Goal: Task Accomplishment & Management: Manage account settings

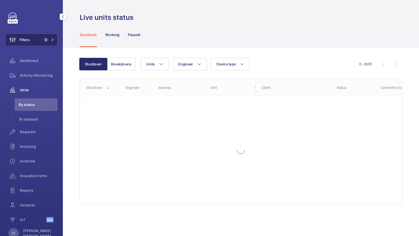
click at [47, 38] on span "2" at bounding box center [45, 40] width 6 height 4
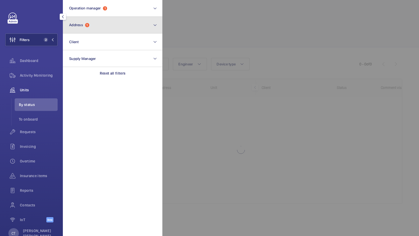
click at [101, 29] on button "Address 1" at bounding box center [113, 25] width 100 height 17
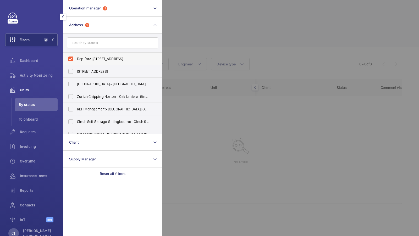
click at [92, 55] on label "Deptford [STREET_ADDRESS]" at bounding box center [108, 59] width 91 height 13
click at [76, 55] on input "Deptford [STREET_ADDRESS]" at bounding box center [71, 59] width 10 height 10
checkbox input "false"
click at [53, 38] on span "1" at bounding box center [48, 40] width 13 height 4
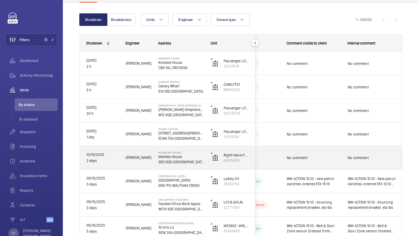
scroll to position [62, 0]
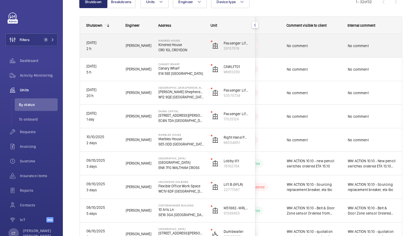
click at [350, 53] on div "No comment" at bounding box center [372, 46] width 61 height 23
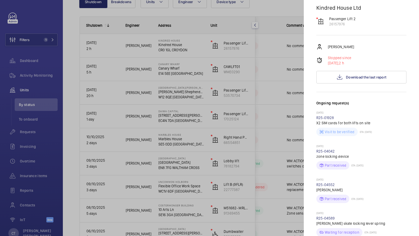
scroll to position [48, 0]
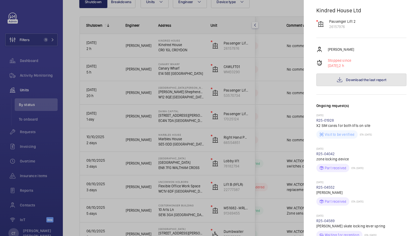
click at [364, 84] on button "Download the last report" at bounding box center [362, 80] width 90 height 13
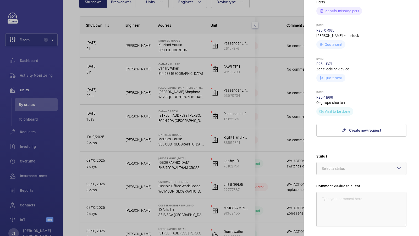
scroll to position [353, 0]
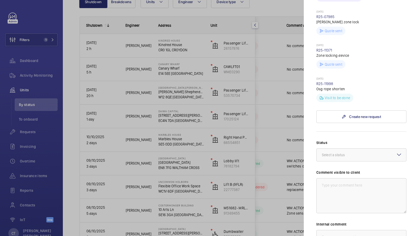
click at [287, 79] on div at bounding box center [209, 118] width 419 height 236
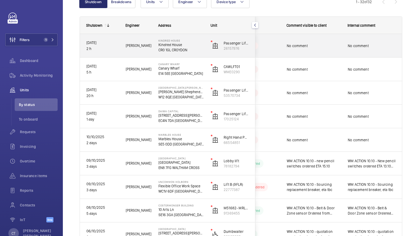
click at [346, 42] on div "No comment" at bounding box center [372, 46] width 61 height 23
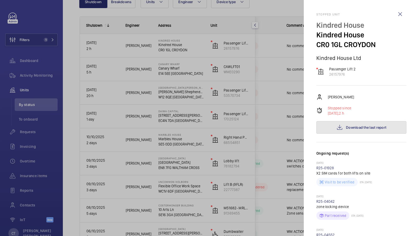
click at [353, 124] on button "Download the last report" at bounding box center [362, 127] width 90 height 13
click at [236, 120] on div at bounding box center [209, 118] width 419 height 236
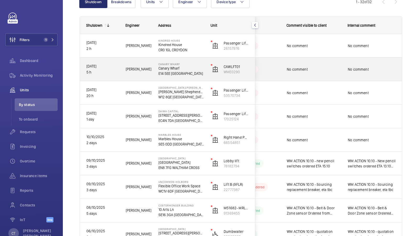
click at [353, 67] on span "No comment" at bounding box center [372, 69] width 48 height 5
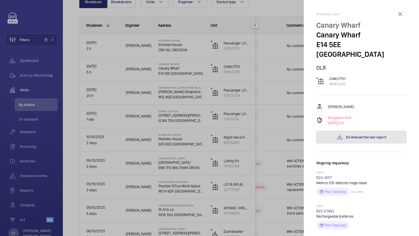
click at [363, 131] on button "Download the last report" at bounding box center [362, 137] width 90 height 13
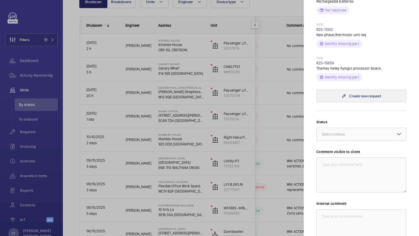
scroll to position [168, 0]
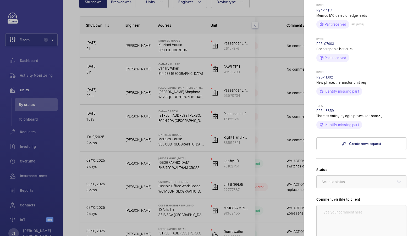
click at [326, 104] on wm-front-repair-request-minimized-display-item "[DATE] R25-13659 Thames Valley hylogic processor board , Identify missing part" at bounding box center [362, 116] width 90 height 25
click at [323, 109] on link "R25-13659" at bounding box center [326, 111] width 18 height 4
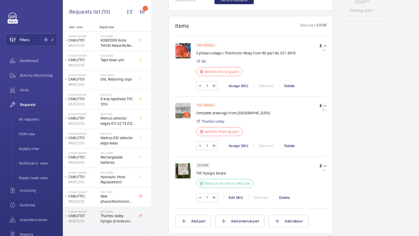
scroll to position [286, 0]
click at [187, 45] on img at bounding box center [183, 50] width 16 height 16
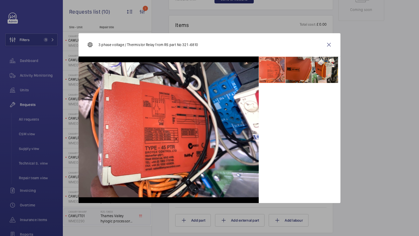
click at [305, 67] on li at bounding box center [299, 70] width 26 height 26
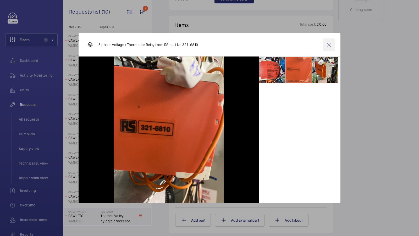
click at [330, 46] on wm-front-icon-button at bounding box center [329, 45] width 13 height 13
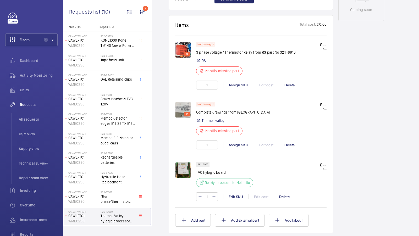
scroll to position [303, 0]
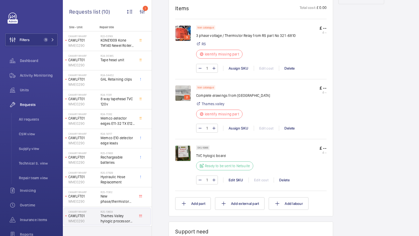
click at [182, 89] on img at bounding box center [183, 93] width 16 height 16
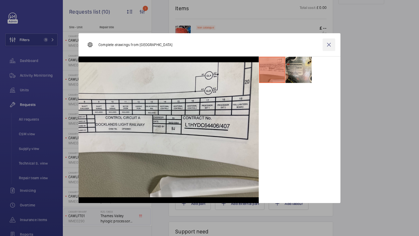
click at [327, 44] on wm-front-icon-button at bounding box center [329, 45] width 13 height 13
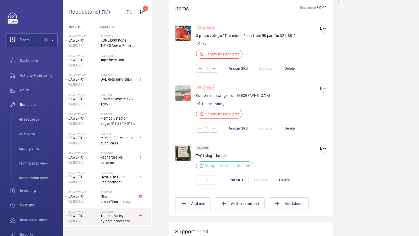
scroll to position [324, 0]
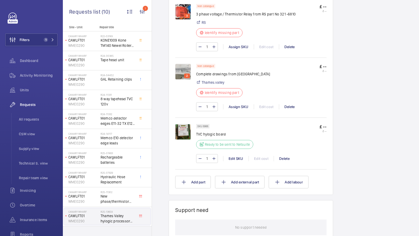
click at [184, 128] on img at bounding box center [183, 132] width 16 height 16
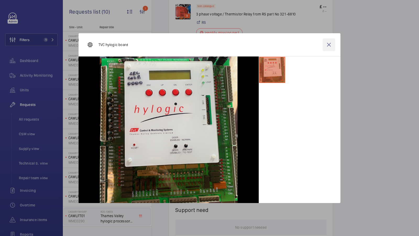
click at [330, 43] on wm-front-icon-button at bounding box center [329, 45] width 13 height 13
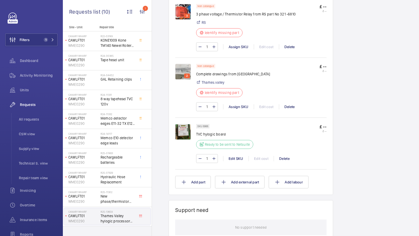
click at [183, 71] on img at bounding box center [183, 72] width 16 height 16
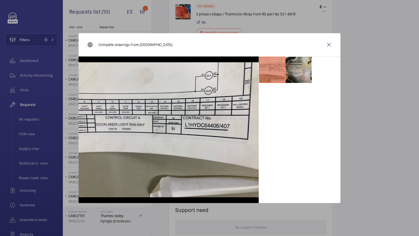
click at [298, 78] on li at bounding box center [299, 70] width 26 height 26
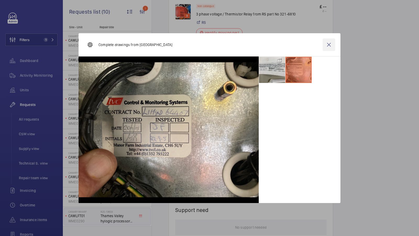
click at [329, 44] on wm-front-icon-button at bounding box center [329, 45] width 13 height 13
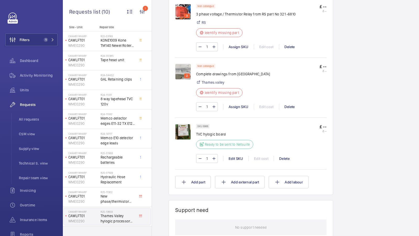
click at [181, 132] on img at bounding box center [183, 132] width 16 height 16
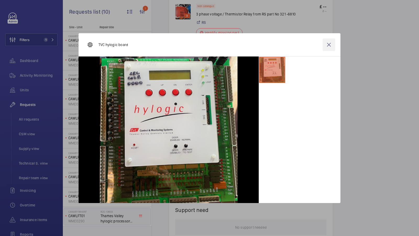
click at [328, 47] on wm-front-icon-button at bounding box center [329, 45] width 13 height 13
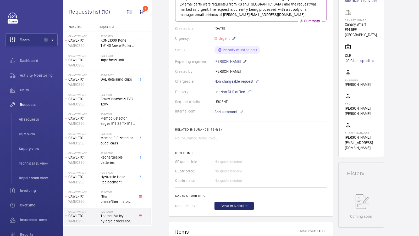
scroll to position [0, 0]
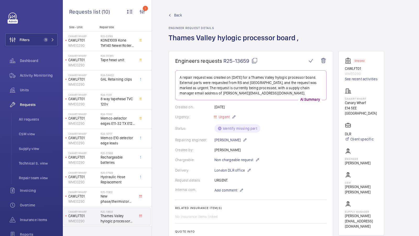
click at [256, 62] on mat-icon at bounding box center [255, 61] width 6 height 6
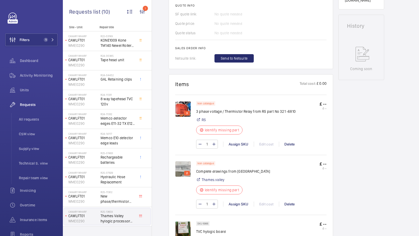
scroll to position [267, 0]
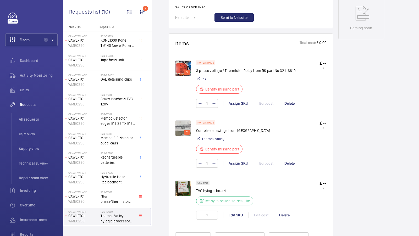
click at [184, 185] on img at bounding box center [183, 189] width 16 height 16
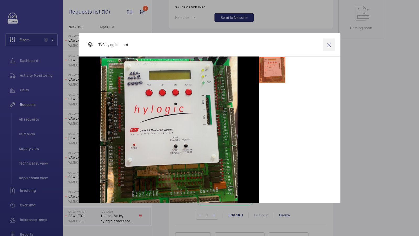
click at [329, 45] on wm-front-icon-button at bounding box center [329, 45] width 13 height 13
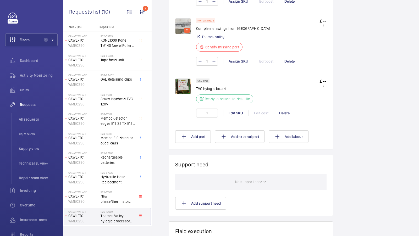
scroll to position [373, 0]
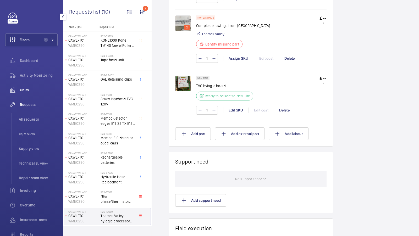
click at [28, 89] on span "Units" at bounding box center [39, 90] width 38 height 5
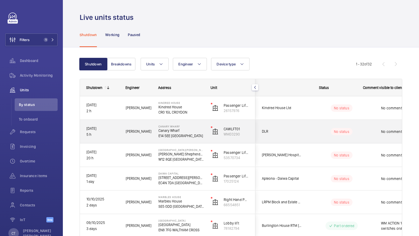
scroll to position [0, 94]
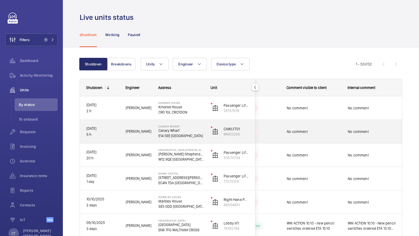
click at [365, 132] on span "No comment" at bounding box center [372, 131] width 48 height 5
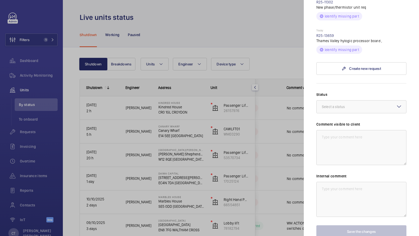
scroll to position [264, 0]
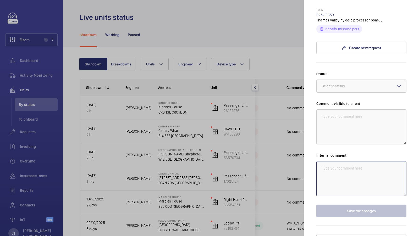
click at [342, 163] on textarea at bounding box center [362, 178] width 90 height 35
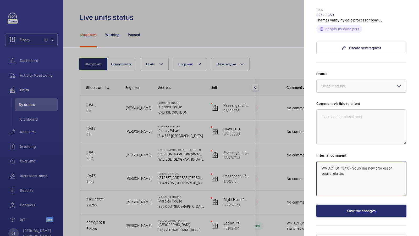
drag, startPoint x: 383, startPoint y: 164, endPoint x: 319, endPoint y: 139, distance: 68.8
click at [319, 139] on div "Status Select a status Comment visible to client Internal comment WM ACTION 13/…" at bounding box center [362, 144] width 90 height 146
type textarea "WM ACTION 13/10 - Sourcing new processor board, eta tbc"
click at [346, 110] on textarea at bounding box center [362, 127] width 90 height 35
paste textarea "WM ACTION 13/10 - Sourcing new processor board, eta tbc"
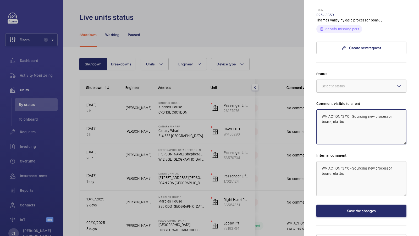
click at [343, 84] on div "Select a status" at bounding box center [340, 86] width 36 height 5
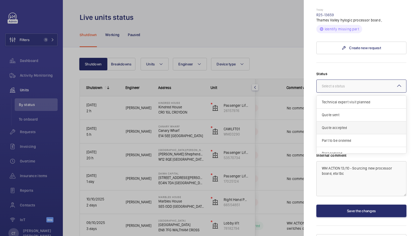
scroll to position [26, 0]
click at [348, 125] on span "Part ordered" at bounding box center [361, 127] width 79 height 5
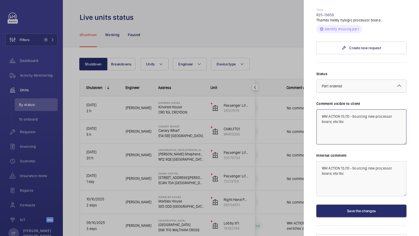
click at [347, 80] on div at bounding box center [362, 86] width 90 height 13
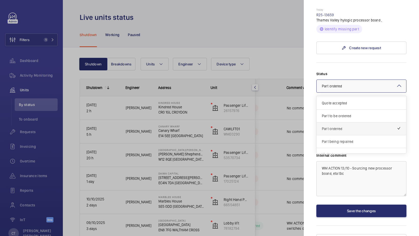
scroll to position [23, 0]
click at [349, 116] on span "Part to be ordered" at bounding box center [361, 118] width 79 height 5
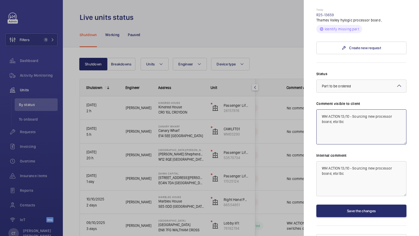
type textarea "WM ACTION 13/10 - Sourcing new processor board, eta tbc"
click at [360, 205] on button "Save the changes" at bounding box center [362, 211] width 90 height 13
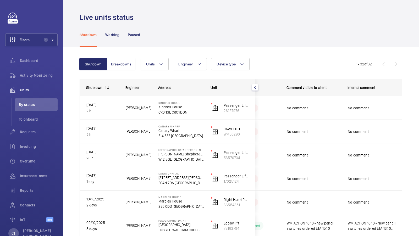
scroll to position [0, 0]
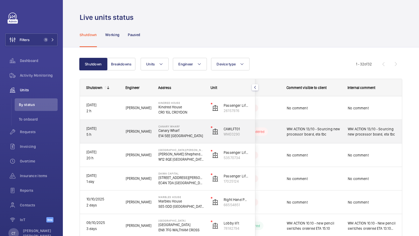
click at [342, 117] on div "No comment" at bounding box center [372, 108] width 61 height 23
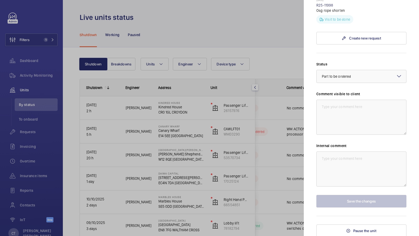
scroll to position [431, 0]
click at [348, 121] on textarea at bounding box center [362, 117] width 90 height 35
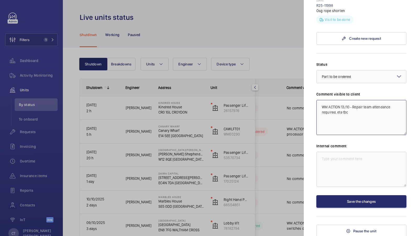
drag, startPoint x: 357, startPoint y: 112, endPoint x: 282, endPoint y: 85, distance: 79.6
click at [284, 86] on mat-sidenav-container "Filters 1 Dashboard Activity Monitoring Units By status To onboard Requests Inv…" at bounding box center [209, 118] width 419 height 236
type textarea "WM ACTION 13/10 - Repair team attendance required, eta tbc"
click at [342, 156] on textarea at bounding box center [362, 169] width 90 height 35
paste textarea "WM ACTION 13/10 - Repair team attendance required, eta tbc"
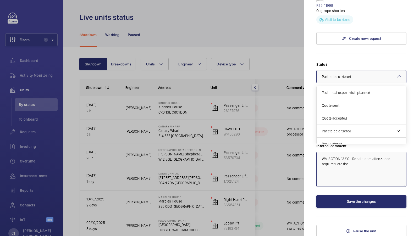
click at [355, 79] on div "× Part to be ordered" at bounding box center [343, 76] width 42 height 5
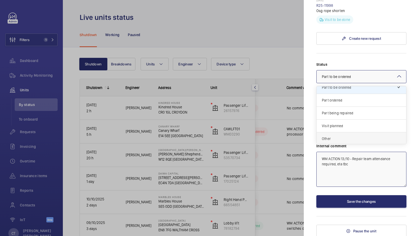
click at [345, 139] on span "Other" at bounding box center [361, 138] width 79 height 5
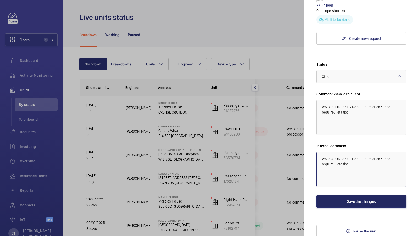
type textarea "WM ACTION 13/10 - Repair team attendance required, eta tbc"
click at [373, 201] on button "Save the changes" at bounding box center [362, 202] width 90 height 13
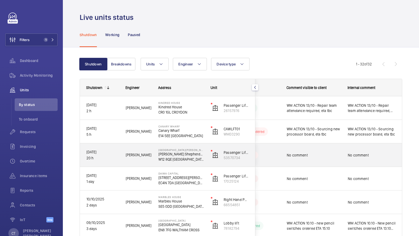
click at [380, 154] on span "No comment" at bounding box center [372, 155] width 48 height 5
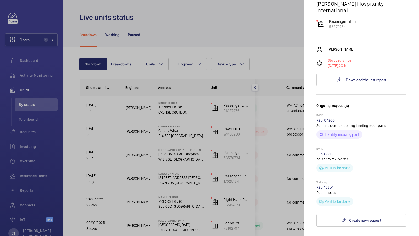
scroll to position [109, 0]
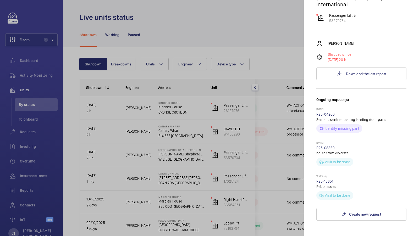
click at [330, 180] on link "R25-13651" at bounding box center [325, 182] width 17 height 4
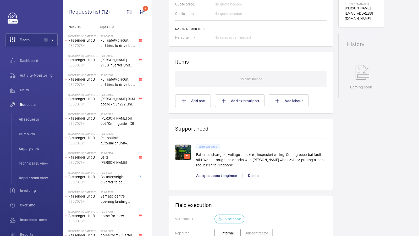
scroll to position [250, 0]
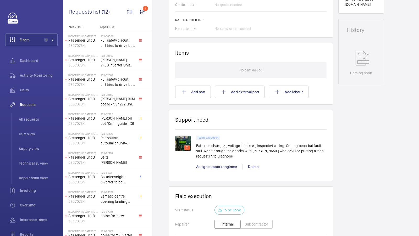
click at [181, 141] on img at bounding box center [183, 144] width 16 height 16
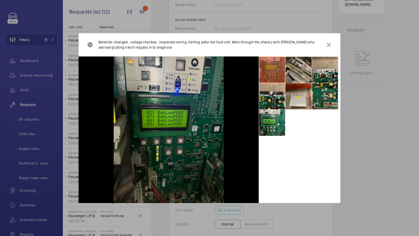
click at [299, 80] on li at bounding box center [299, 70] width 26 height 26
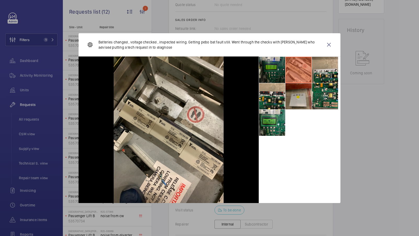
click at [299, 98] on li at bounding box center [299, 96] width 26 height 26
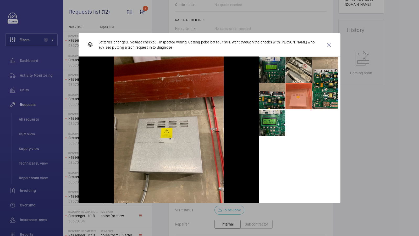
click at [279, 98] on li at bounding box center [272, 96] width 26 height 26
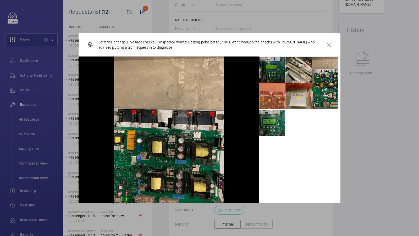
click at [281, 128] on li at bounding box center [272, 123] width 26 height 26
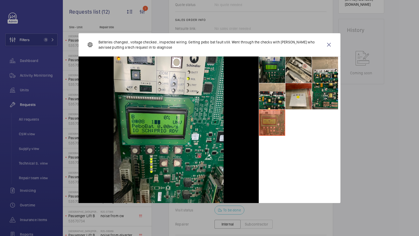
click at [327, 104] on li at bounding box center [325, 96] width 26 height 26
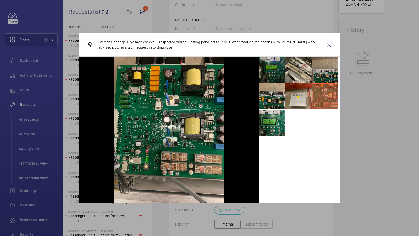
click at [321, 71] on li at bounding box center [325, 70] width 26 height 26
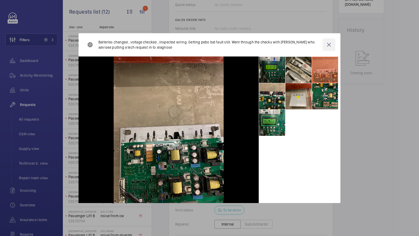
click at [329, 45] on wm-front-icon-button at bounding box center [329, 45] width 13 height 13
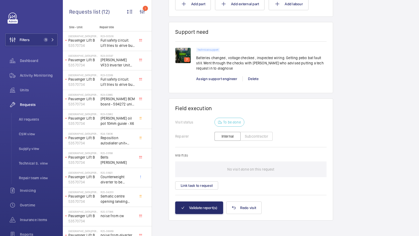
scroll to position [0, 0]
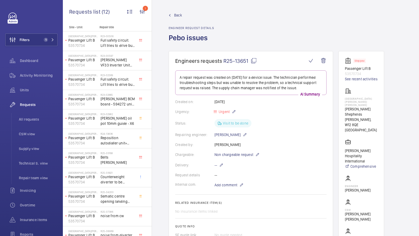
click at [253, 62] on mat-icon at bounding box center [254, 61] width 6 height 6
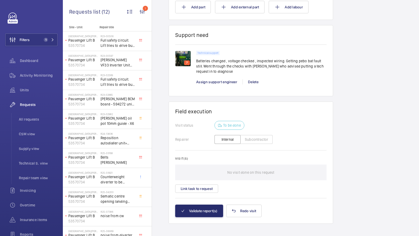
scroll to position [334, 0]
click at [183, 53] on img at bounding box center [183, 59] width 16 height 16
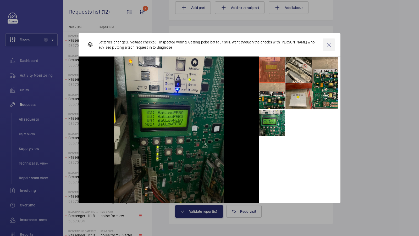
click at [330, 43] on wm-front-icon-button at bounding box center [329, 45] width 13 height 13
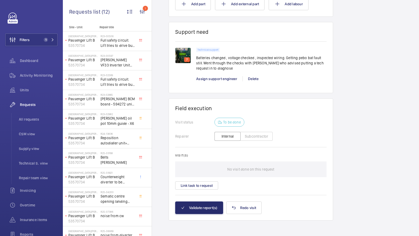
scroll to position [0, 0]
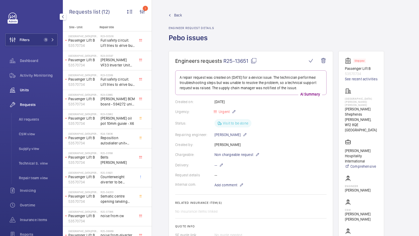
click at [25, 92] on span "Units" at bounding box center [39, 90] width 38 height 5
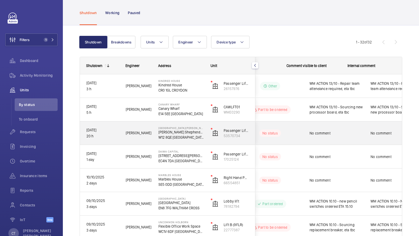
scroll to position [0, 94]
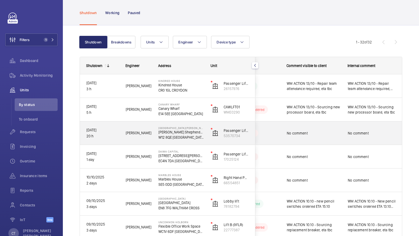
click at [368, 131] on span "No comment" at bounding box center [372, 133] width 48 height 5
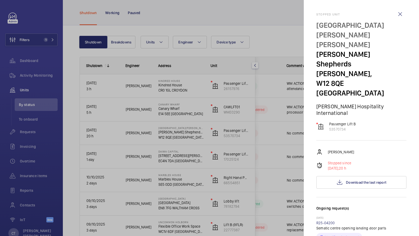
scroll to position [240, 0]
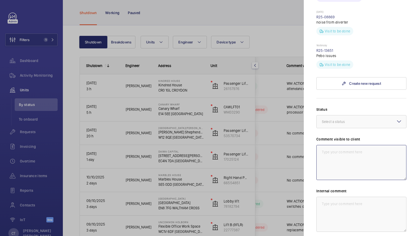
click at [347, 145] on textarea at bounding box center [362, 162] width 90 height 35
drag, startPoint x: 361, startPoint y: 121, endPoint x: 296, endPoint y: 92, distance: 70.4
click at [297, 92] on mat-sidenav-container "Filters 1 Dashboard Activity Monitoring Units By status To onboard Requests Inv…" at bounding box center [209, 118] width 419 height 236
type textarea "WM ACTION 13/10 - Technical attendance required, date tbc"
click at [338, 197] on textarea at bounding box center [362, 214] width 90 height 35
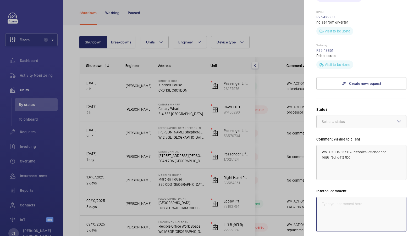
paste textarea "WM ACTION 13/10 - Technical attendance required, date tbc"
type textarea "WM ACTION 13/10 - Technical attendance required, date tbc"
click at [355, 107] on div "Status Select a status Comment visible to client WM ACTION 13/10 - Technical at…" at bounding box center [362, 180] width 90 height 146
click at [354, 116] on div at bounding box center [362, 122] width 90 height 13
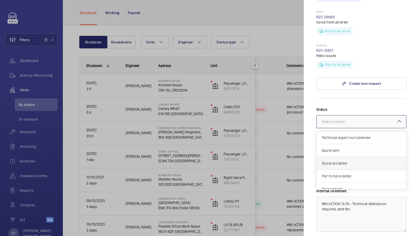
scroll to position [44, 0]
click at [338, 181] on span "Other" at bounding box center [361, 183] width 79 height 5
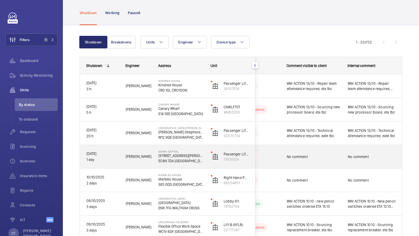
click at [349, 165] on div "No comment" at bounding box center [372, 157] width 61 height 23
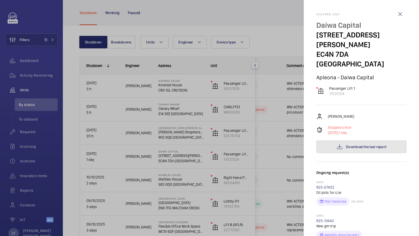
click at [351, 145] on span "Download the last report" at bounding box center [366, 147] width 40 height 4
click at [328, 219] on link "R25-13643" at bounding box center [326, 221] width 18 height 4
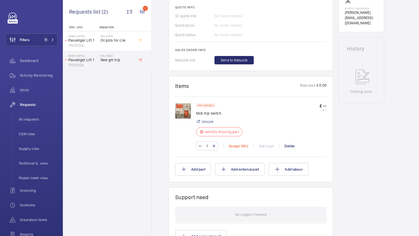
scroll to position [219, 0]
click at [183, 109] on img at bounding box center [183, 111] width 16 height 16
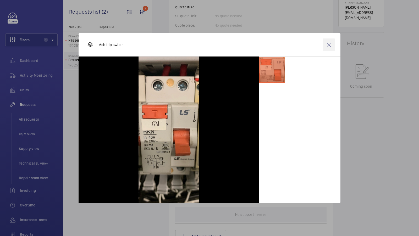
click at [331, 44] on wm-front-icon-button at bounding box center [329, 45] width 13 height 13
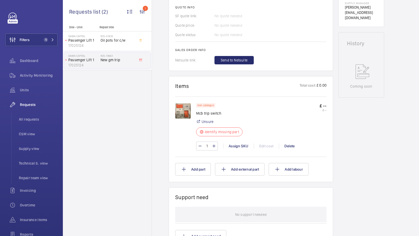
scroll to position [237, 0]
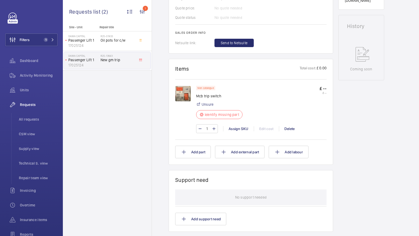
click at [184, 95] on img at bounding box center [183, 94] width 16 height 16
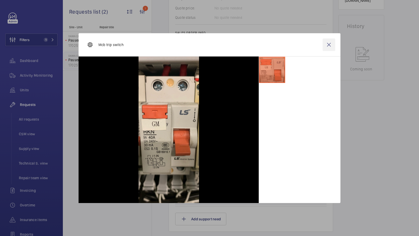
click at [329, 44] on wm-front-icon-button at bounding box center [329, 45] width 13 height 13
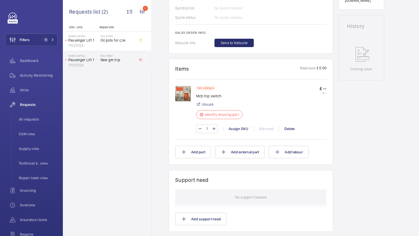
click at [178, 92] on img at bounding box center [183, 94] width 16 height 16
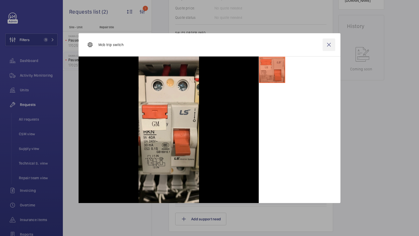
click at [328, 44] on wm-front-icon-button at bounding box center [329, 45] width 13 height 13
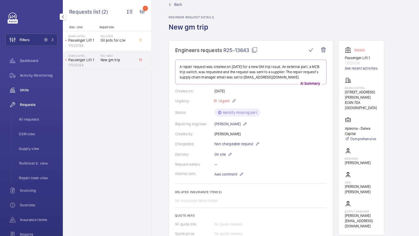
scroll to position [9, 0]
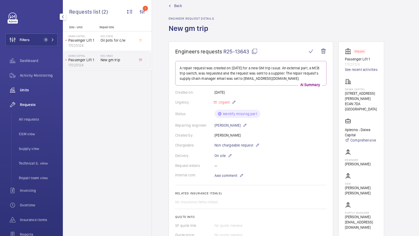
click at [21, 88] on span "Units" at bounding box center [39, 90] width 38 height 5
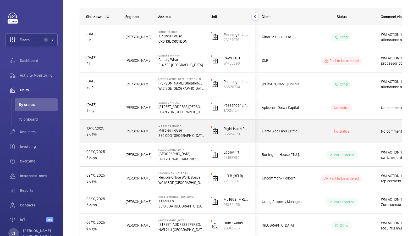
scroll to position [0, 94]
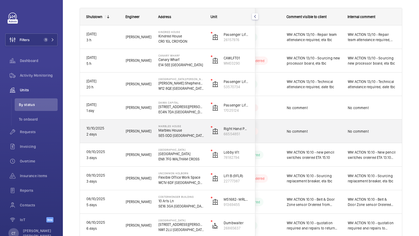
click at [368, 137] on div "No comment" at bounding box center [372, 132] width 48 height 12
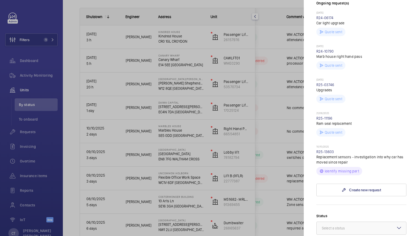
scroll to position [167, 0]
click at [266, 138] on div at bounding box center [209, 118] width 419 height 236
